Goal: Answer question/provide support

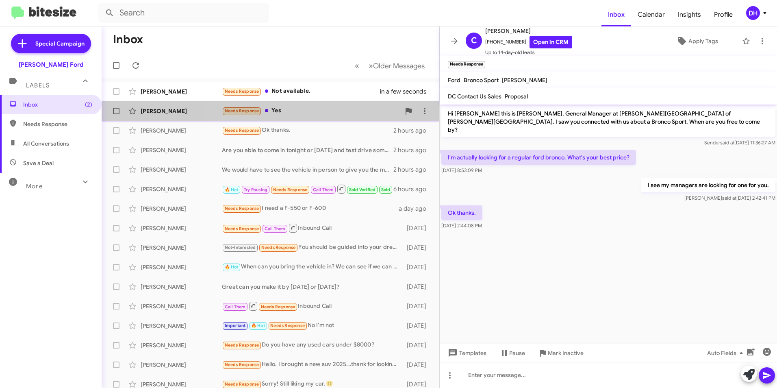
click at [276, 108] on div "Needs Response Yes" at bounding box center [311, 110] width 178 height 9
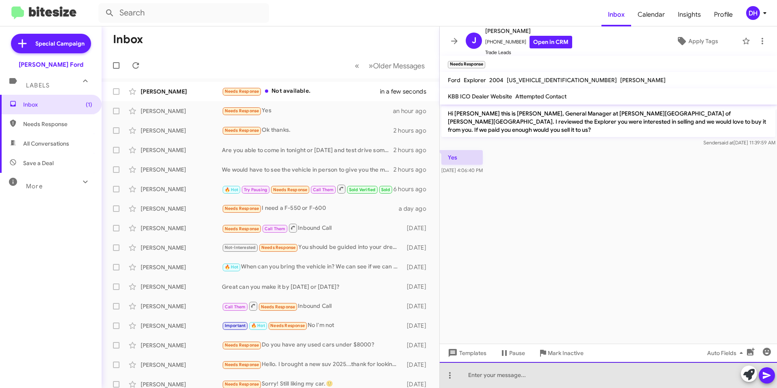
click at [473, 379] on div at bounding box center [608, 375] width 337 height 26
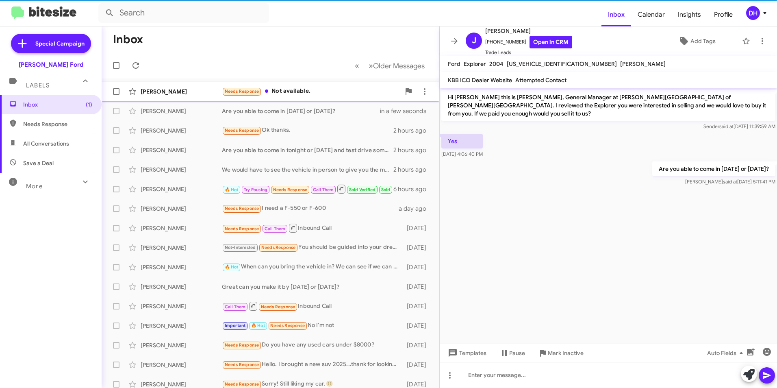
click at [297, 85] on div "[PERSON_NAME] Needs Response Not available. in a few seconds" at bounding box center [270, 91] width 325 height 16
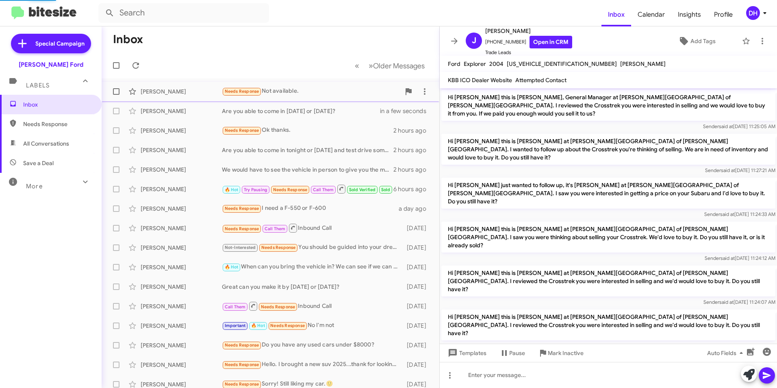
scroll to position [55, 0]
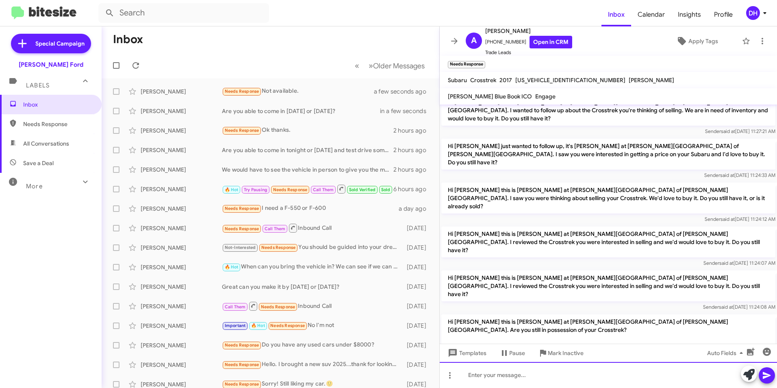
click at [509, 375] on div at bounding box center [608, 375] width 337 height 26
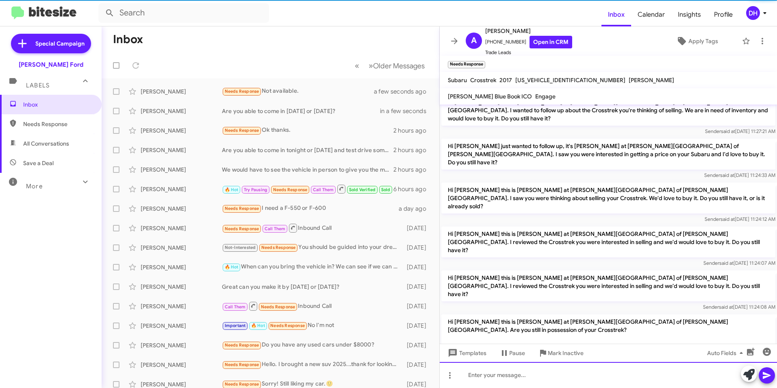
scroll to position [0, 0]
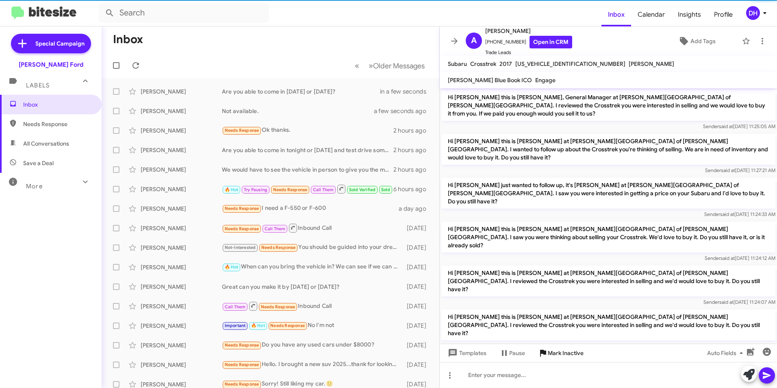
click at [565, 357] on span "Mark Inactive" at bounding box center [566, 352] width 36 height 15
